Goal: Task Accomplishment & Management: Manage account settings

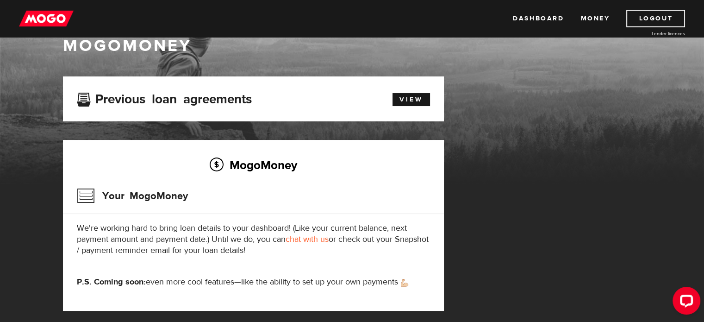
scroll to position [46, 0]
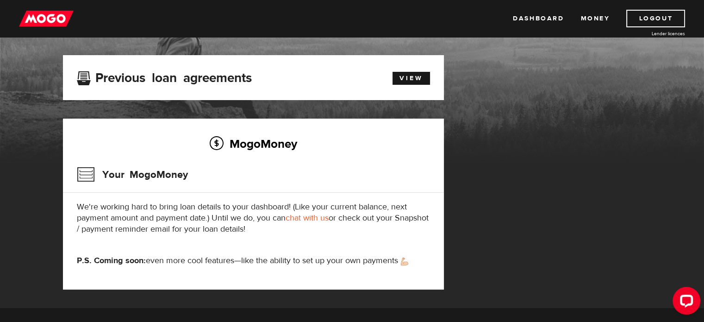
click at [318, 217] on link "chat with us" at bounding box center [307, 217] width 43 height 11
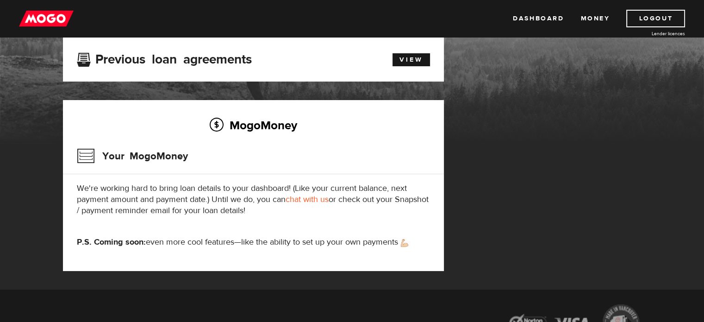
scroll to position [0, 0]
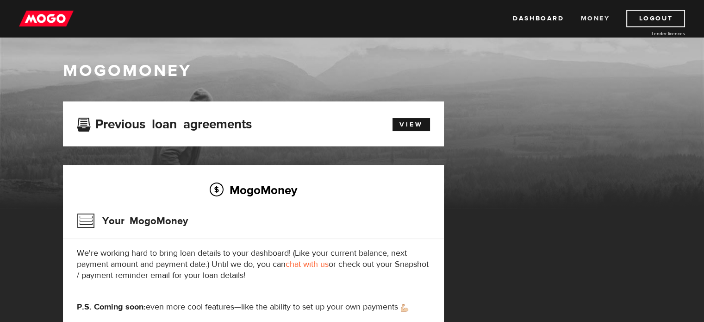
click at [587, 16] on link "Money" at bounding box center [594, 19] width 29 height 18
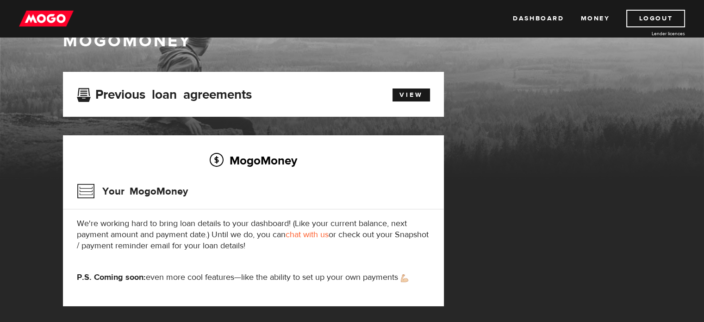
scroll to position [46, 0]
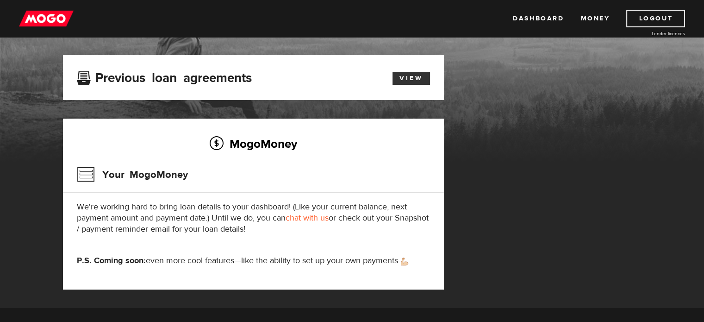
click at [409, 80] on link "View" at bounding box center [411, 78] width 37 height 13
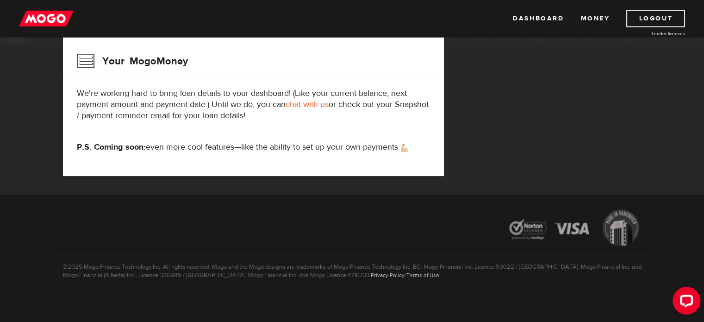
scroll to position [162, 0]
